Goal: Navigation & Orientation: Find specific page/section

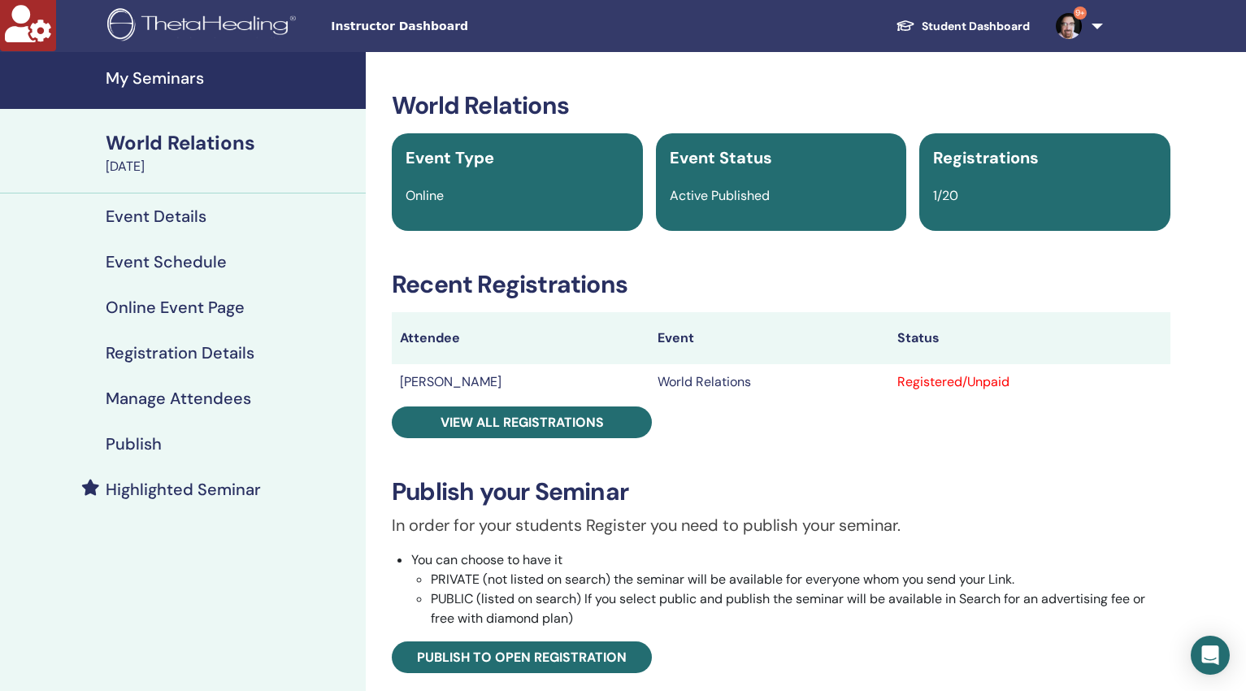
click at [187, 80] on h4 "My Seminars" at bounding box center [231, 78] width 250 height 20
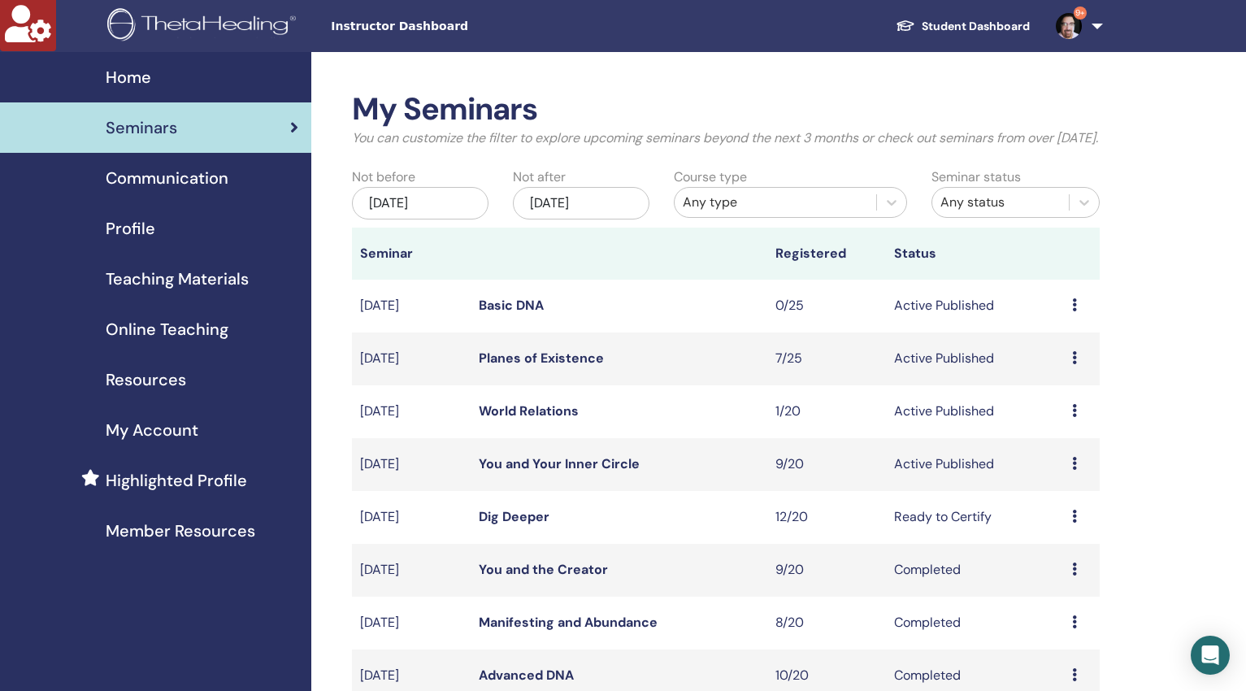
click at [174, 380] on span "Resources" at bounding box center [146, 379] width 80 height 24
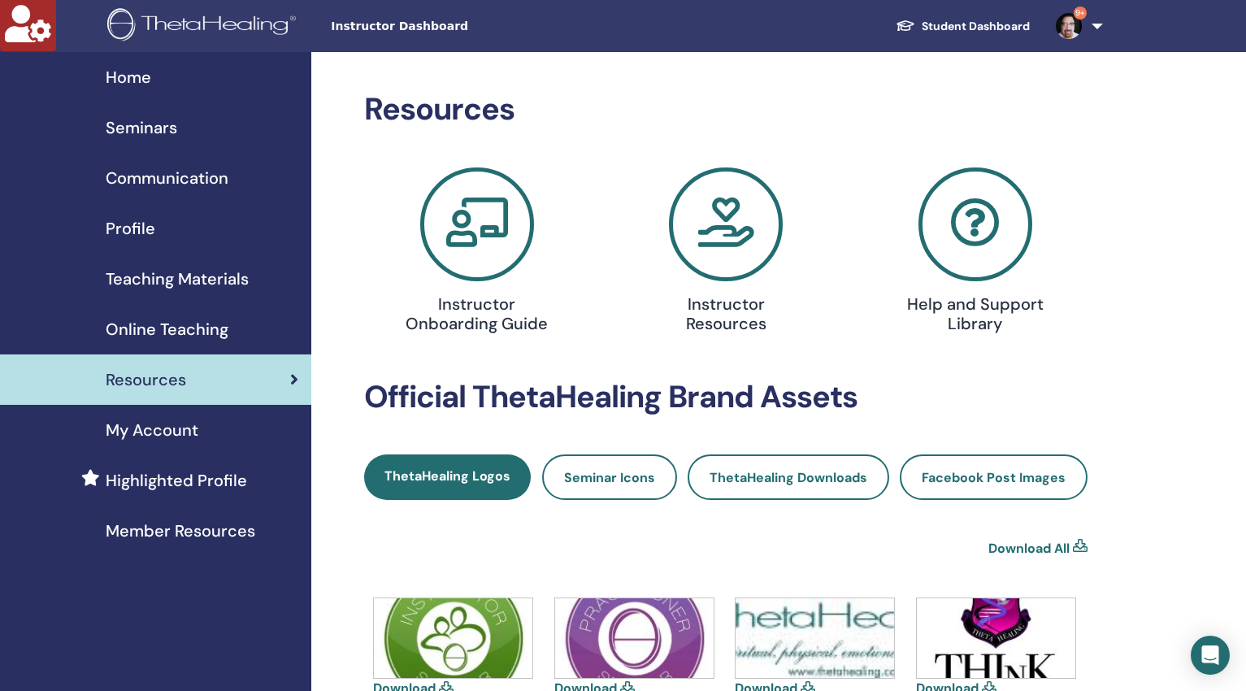
click at [192, 328] on span "Online Teaching" at bounding box center [167, 329] width 123 height 24
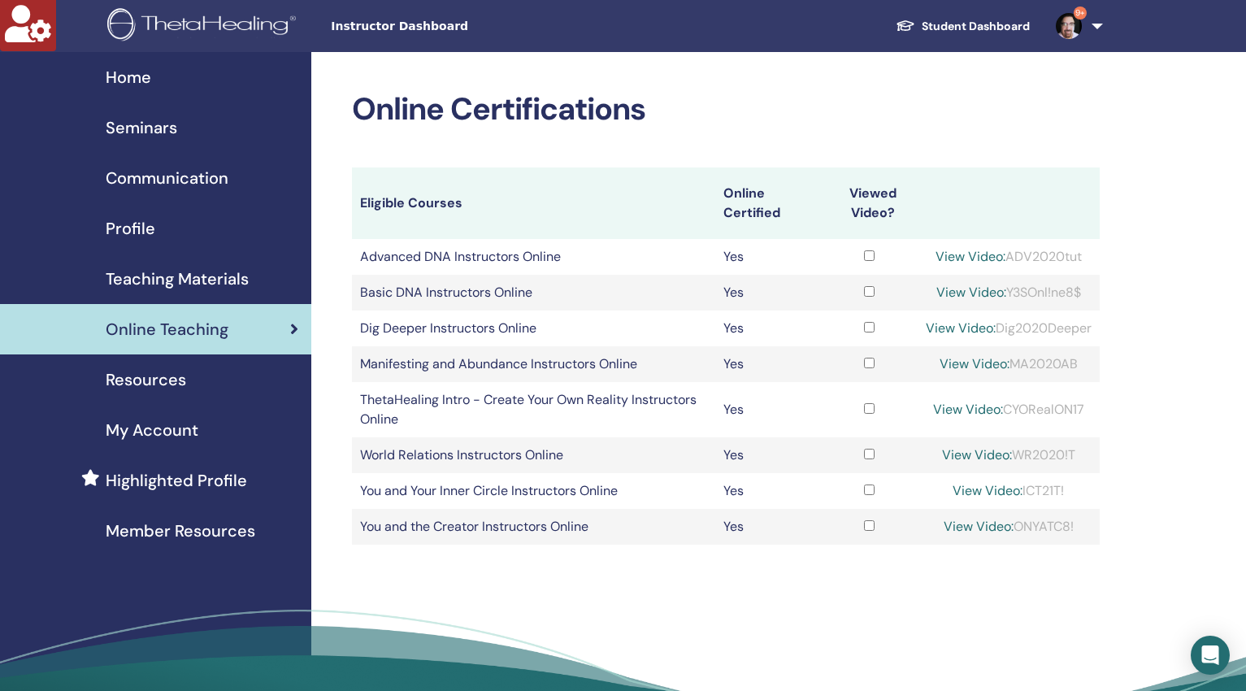
click at [180, 527] on span "Member Resources" at bounding box center [181, 530] width 150 height 24
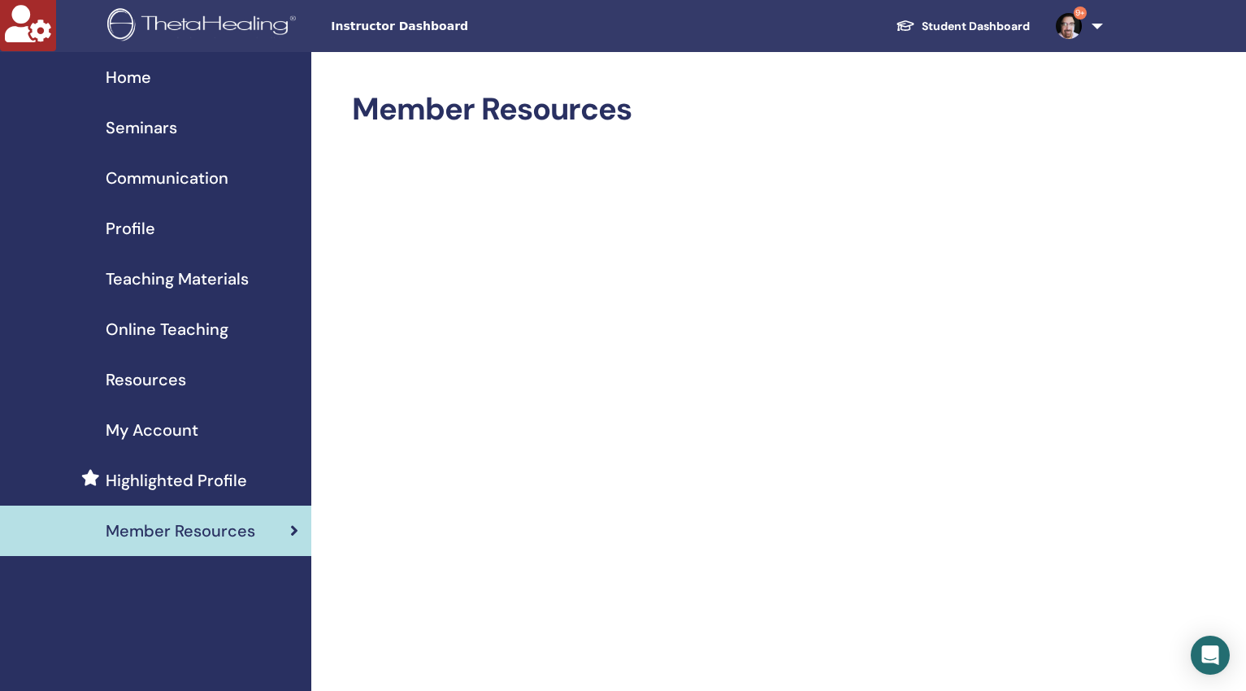
click at [1092, 24] on link "9+" at bounding box center [1076, 26] width 67 height 52
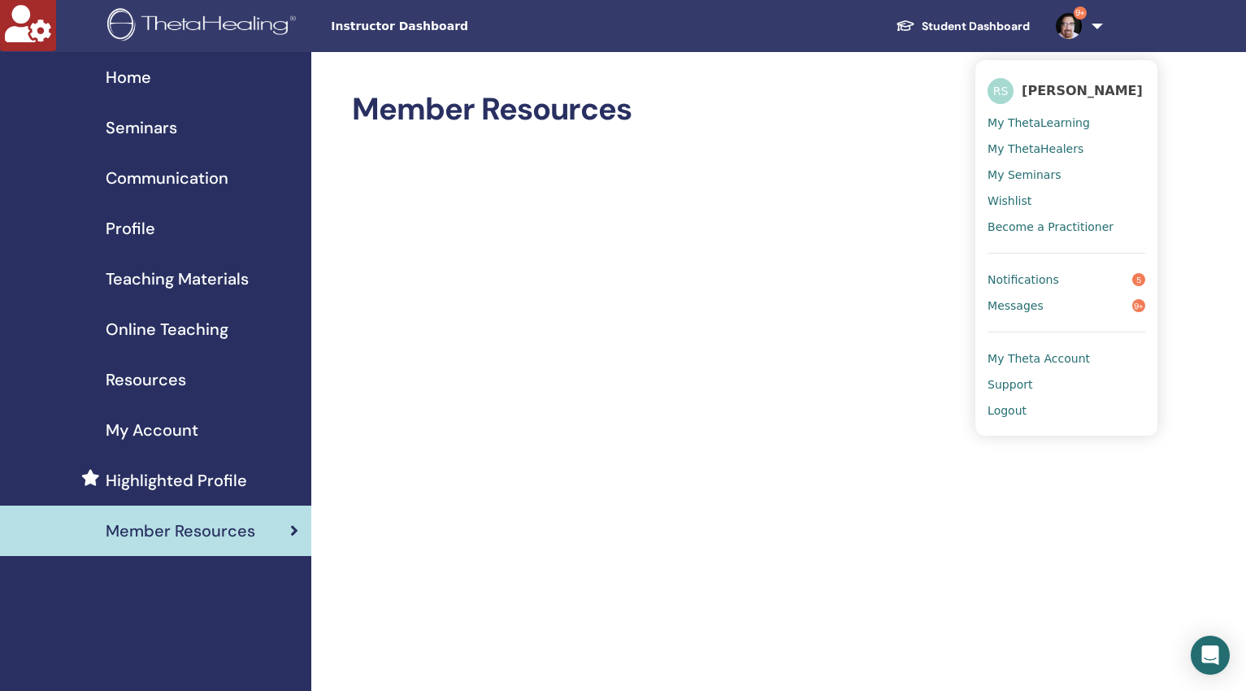
click at [1008, 356] on span "My Theta Account" at bounding box center [1038, 358] width 102 height 15
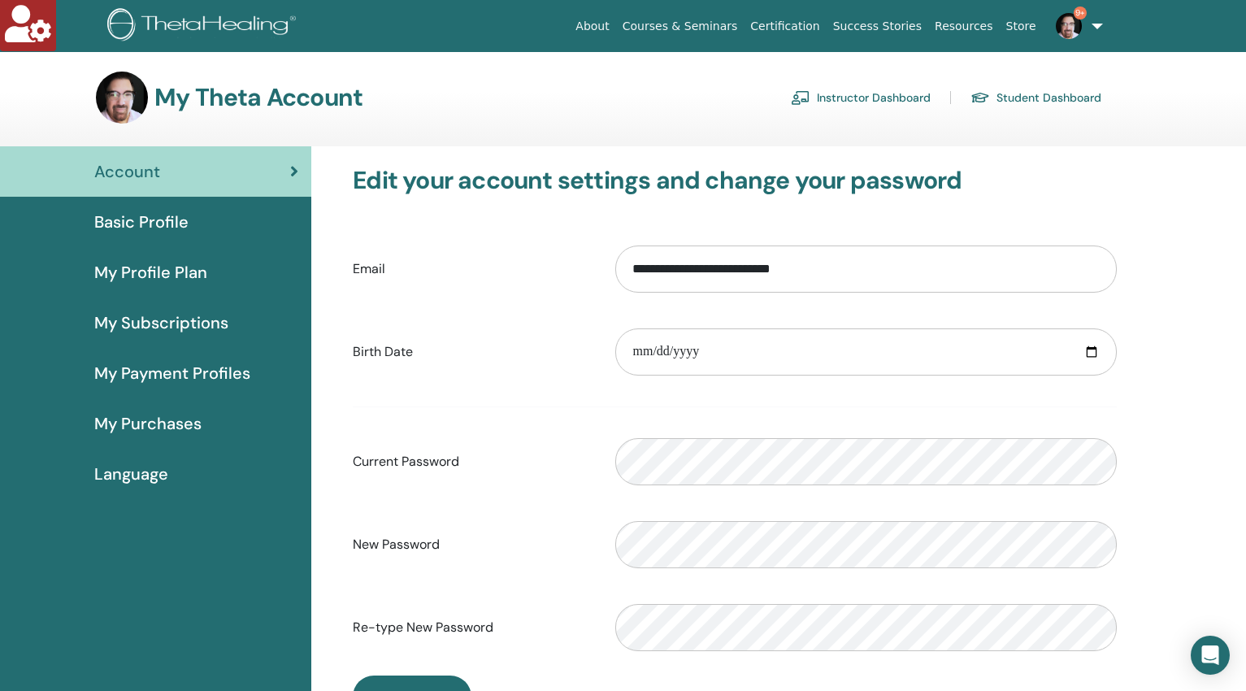
click at [1019, 98] on link "Student Dashboard" at bounding box center [1035, 98] width 131 height 26
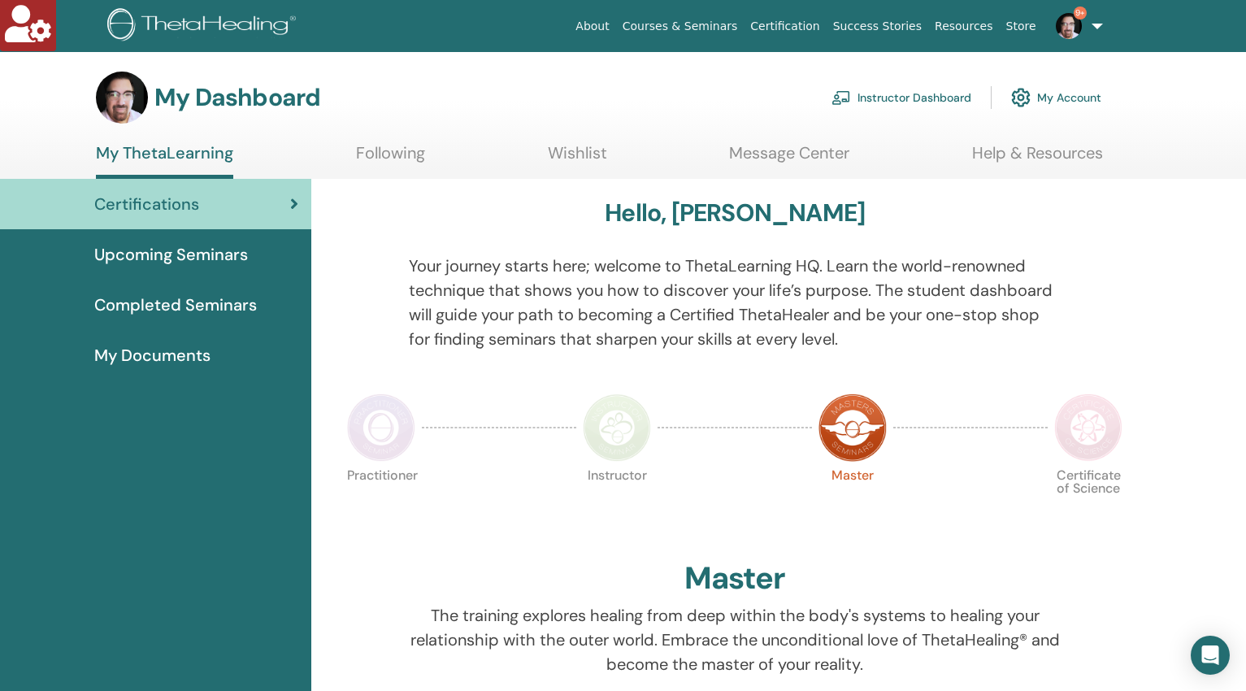
click at [1049, 158] on link "Help & Resources" at bounding box center [1037, 159] width 131 height 32
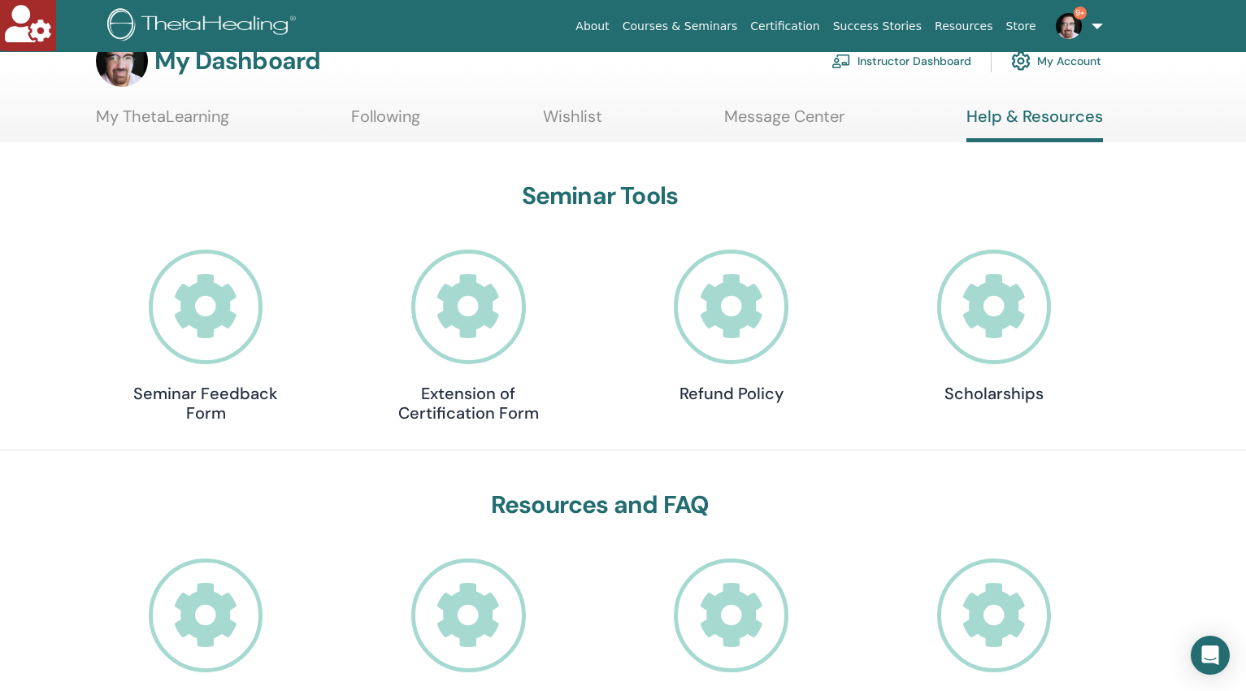
scroll to position [301, 0]
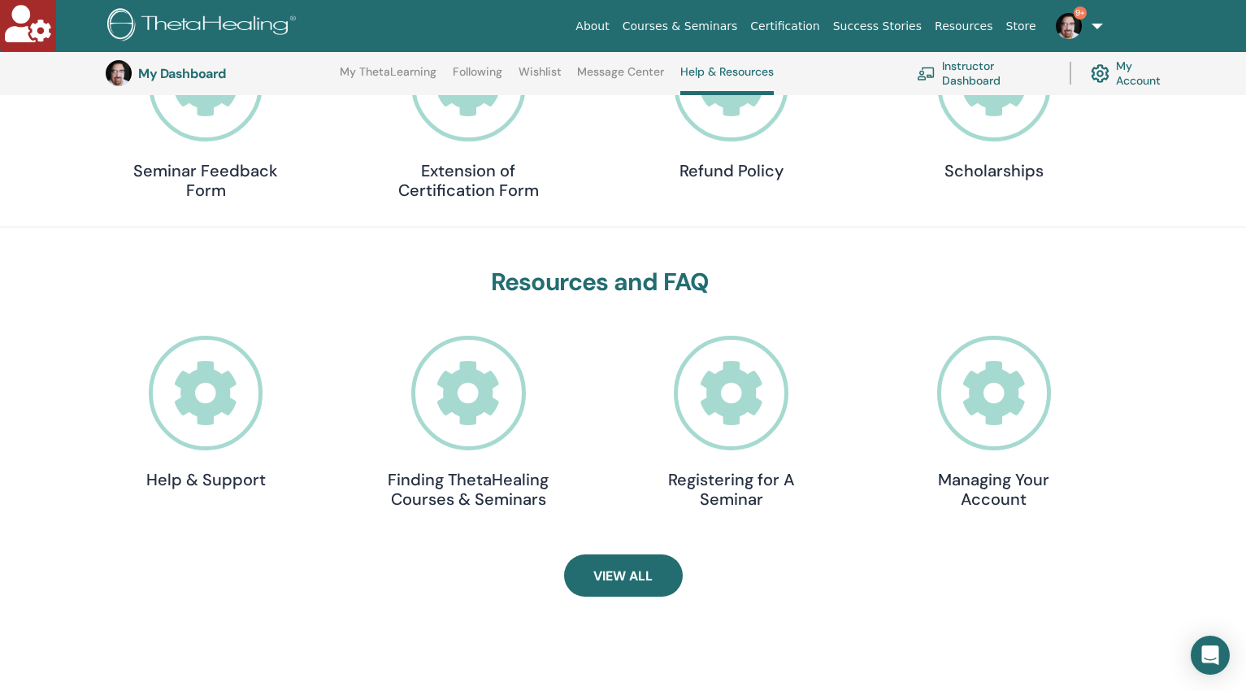
click at [236, 410] on icon at bounding box center [206, 393] width 115 height 115
